Goal: Navigation & Orientation: Find specific page/section

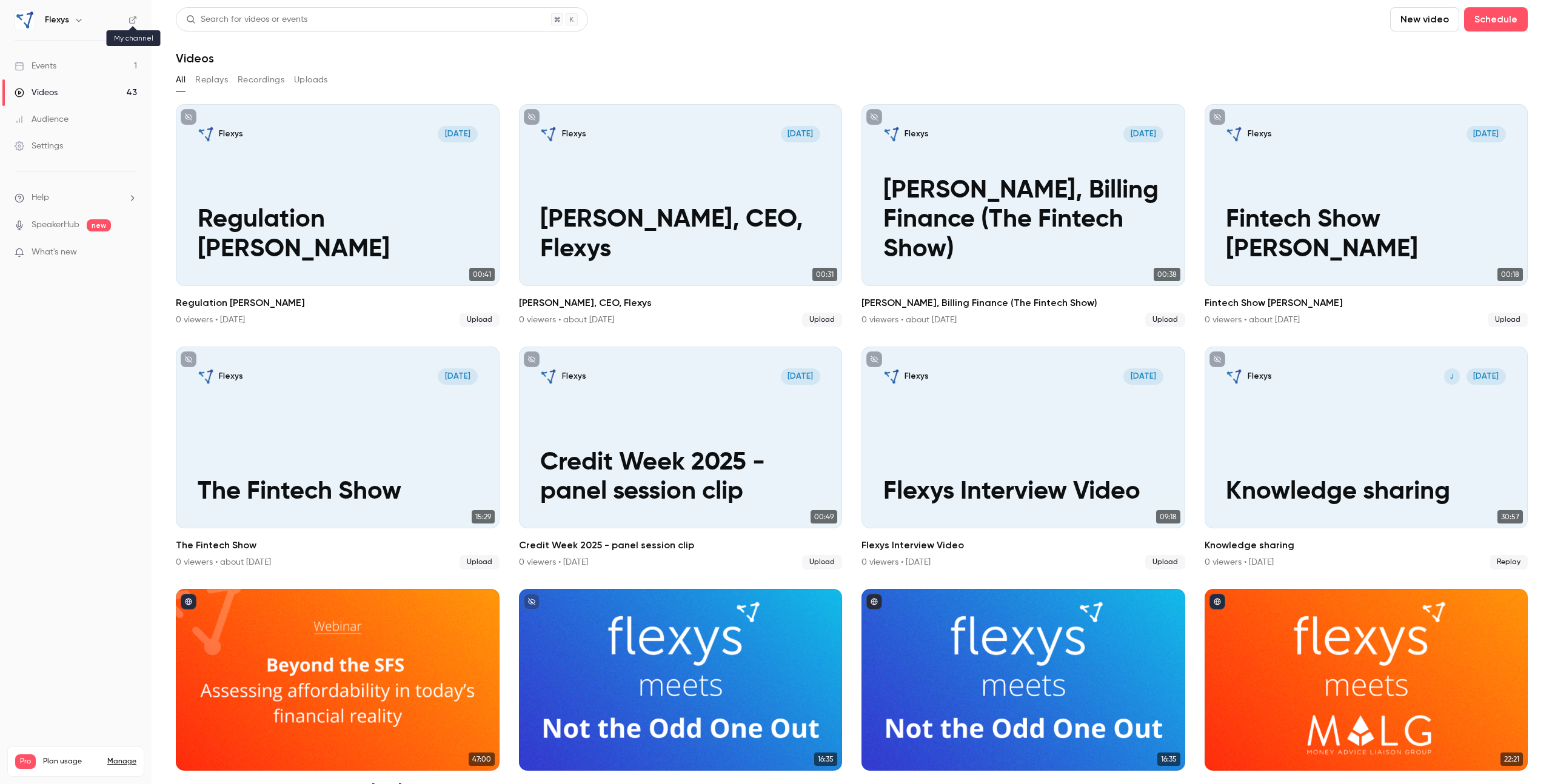
scroll to position [275, 0]
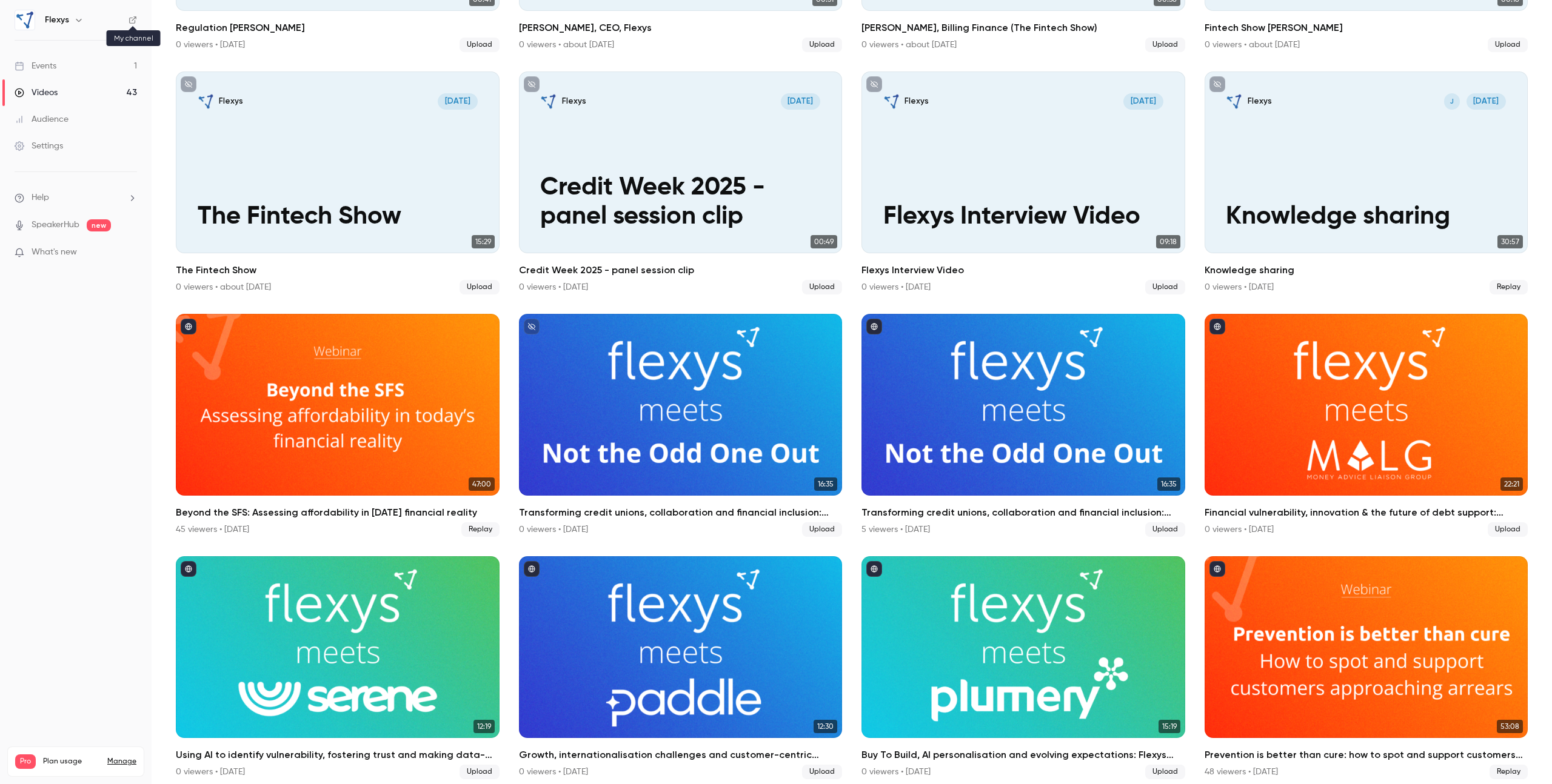
click at [133, 20] on icon at bounding box center [133, 19] width 9 height 9
click at [57, 116] on div "Audience" at bounding box center [41, 119] width 54 height 12
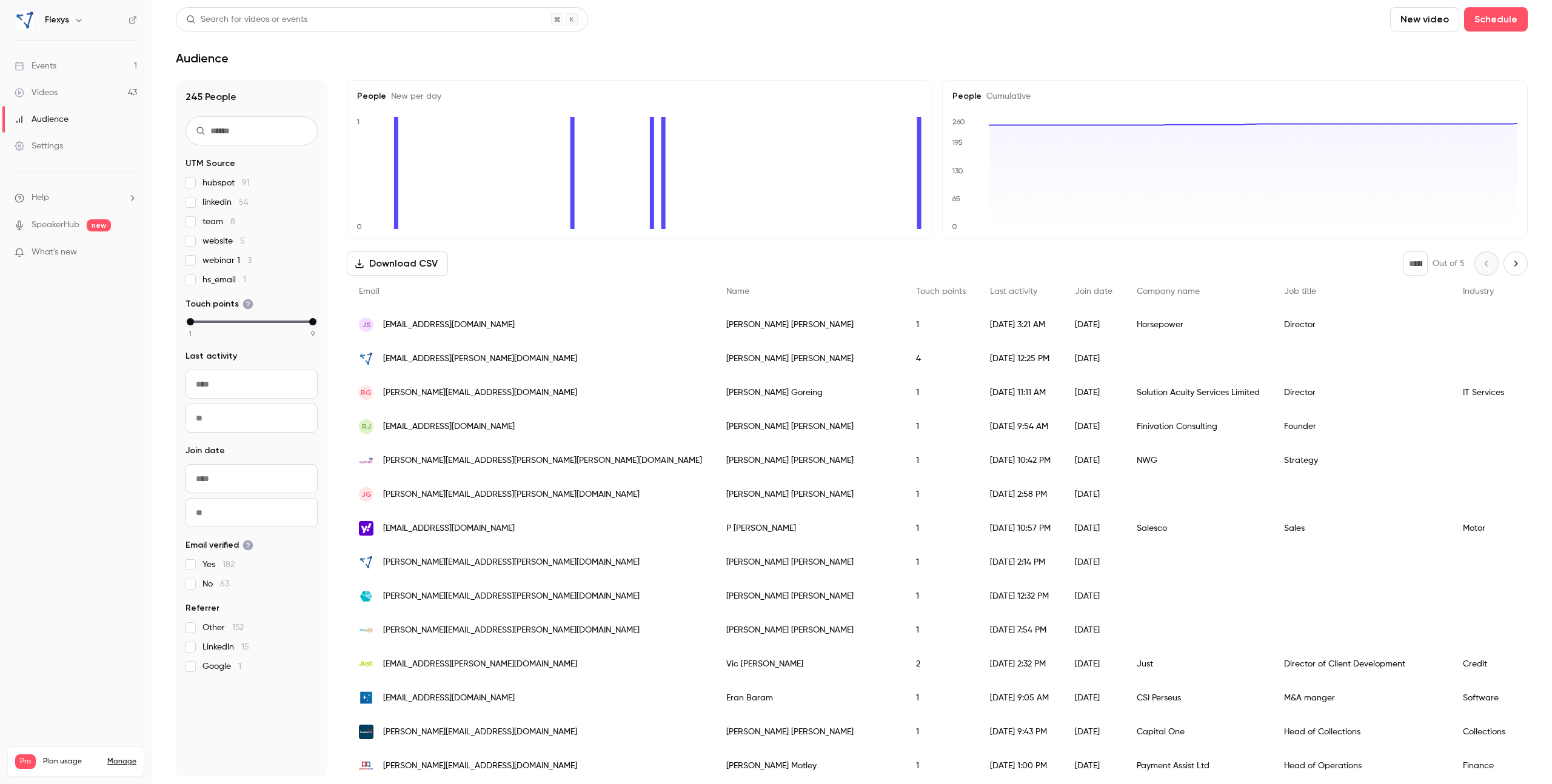
click at [62, 67] on link "Events 1" at bounding box center [76, 66] width 151 height 26
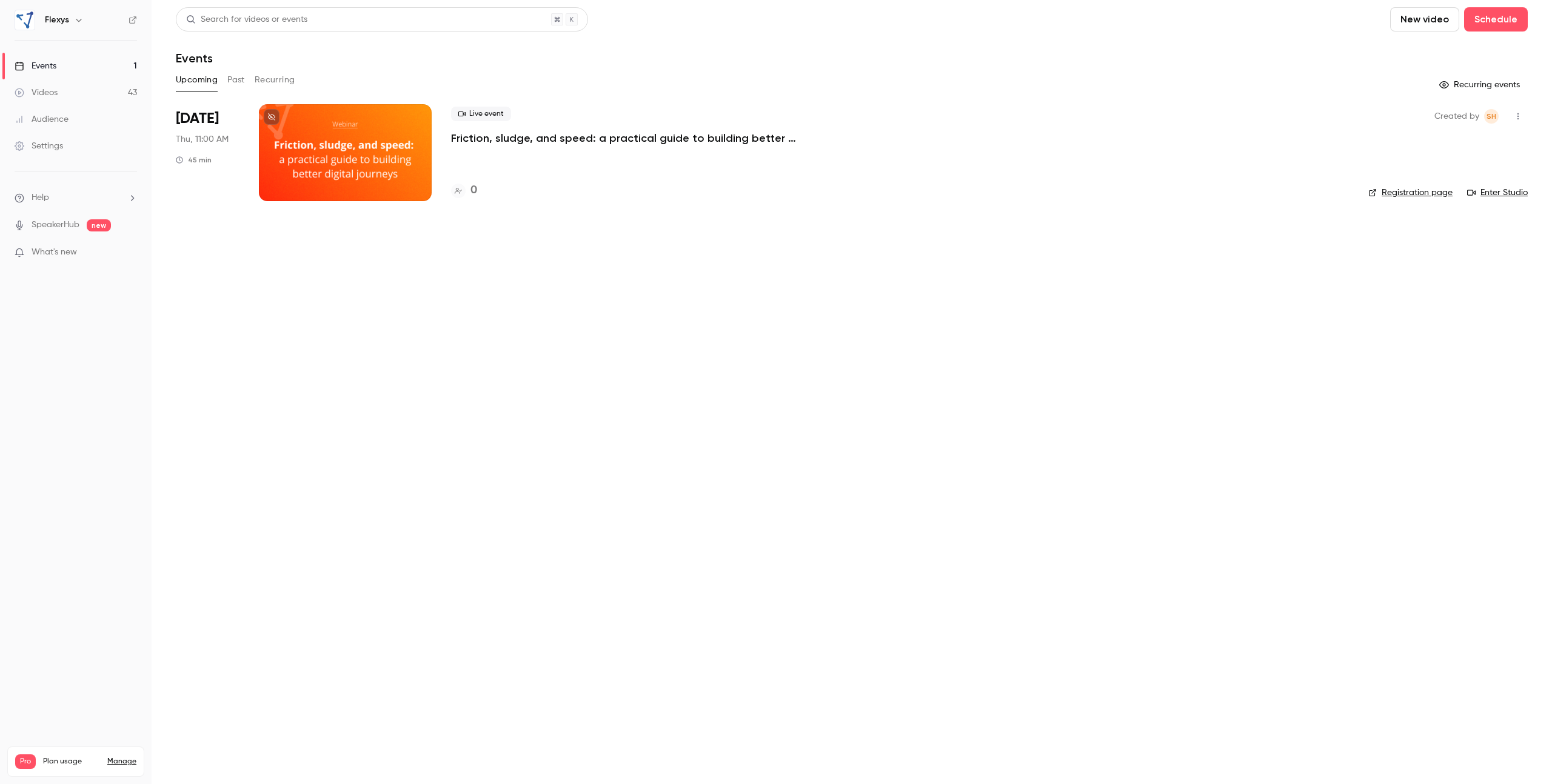
click at [235, 83] on button "Past" at bounding box center [236, 79] width 18 height 19
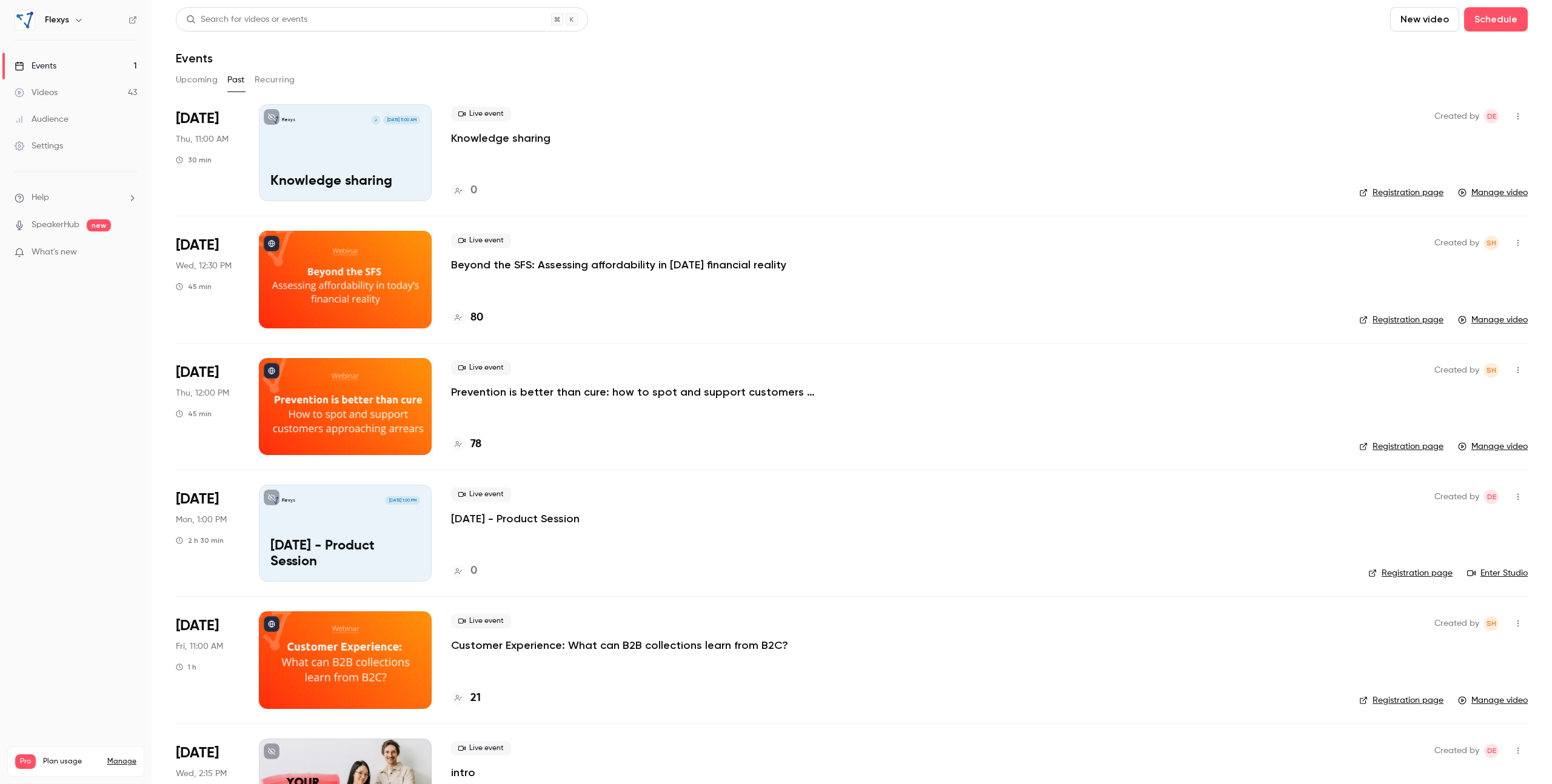
click at [57, 95] on div "Videos" at bounding box center [36, 93] width 43 height 12
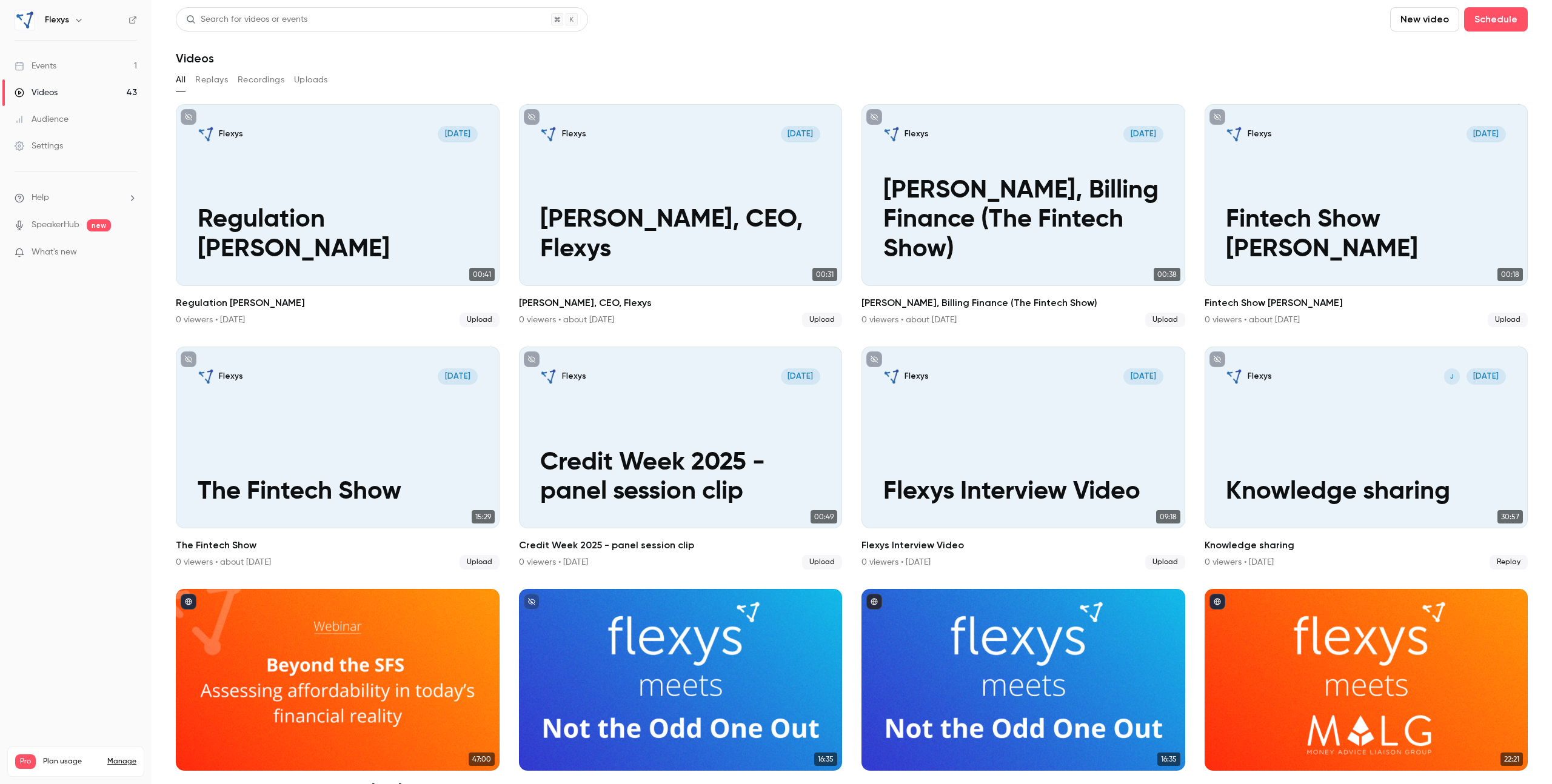
click at [53, 69] on div "Events" at bounding box center [36, 66] width 42 height 12
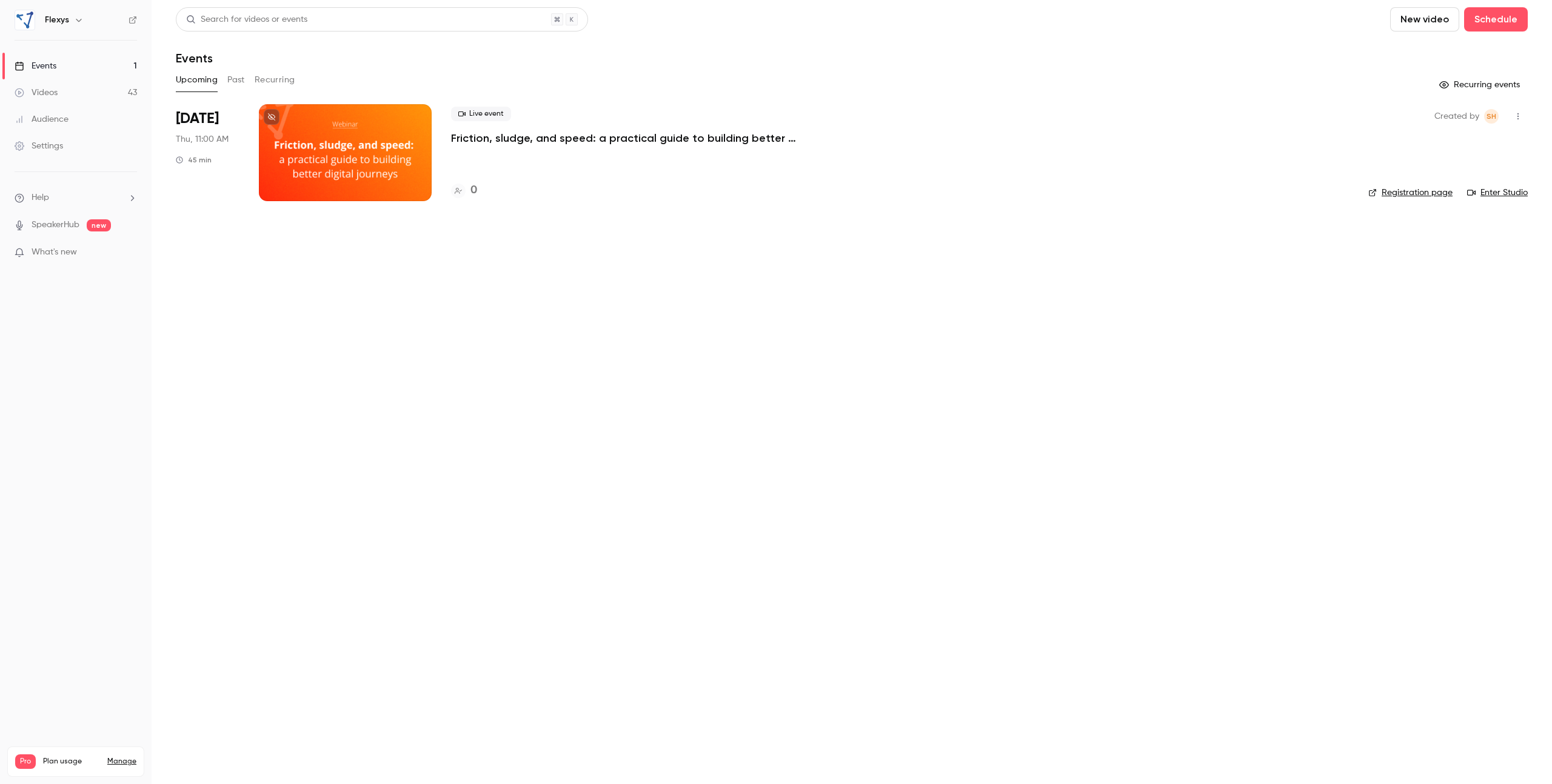
click at [229, 79] on button "Past" at bounding box center [236, 79] width 18 height 19
